Goal: Task Accomplishment & Management: Manage account settings

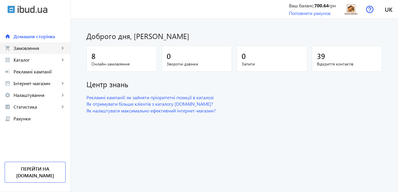
click at [49, 49] on span "Замовлення" at bounding box center [37, 48] width 46 height 6
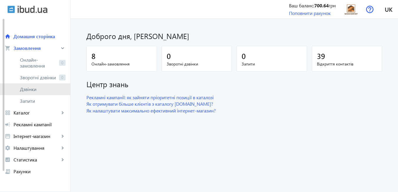
click at [38, 88] on span "Дзвінки" at bounding box center [43, 89] width 46 height 6
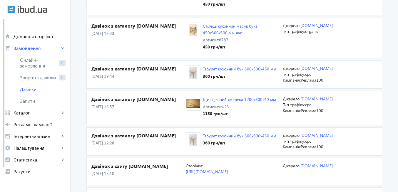
scroll to position [247, 0]
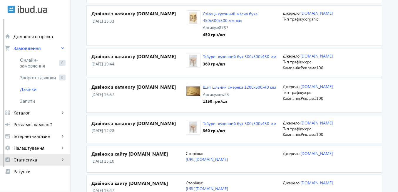
click at [37, 162] on span "Статистика" at bounding box center [37, 160] width 46 height 6
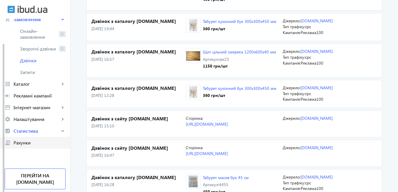
scroll to position [64, 0]
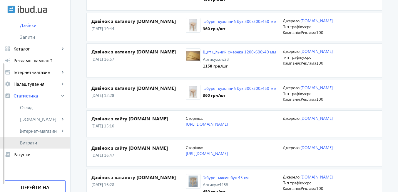
click at [42, 145] on span "Витрати" at bounding box center [43, 143] width 46 height 6
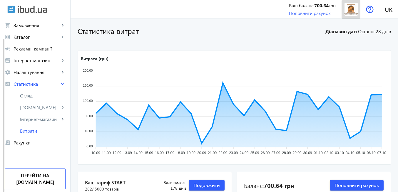
click at [350, 13] on img at bounding box center [350, 9] width 13 height 13
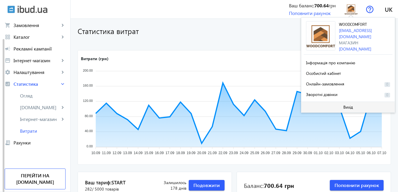
click at [352, 107] on span "Вихід" at bounding box center [348, 107] width 10 height 5
